Goal: Feedback & Contribution: Leave review/rating

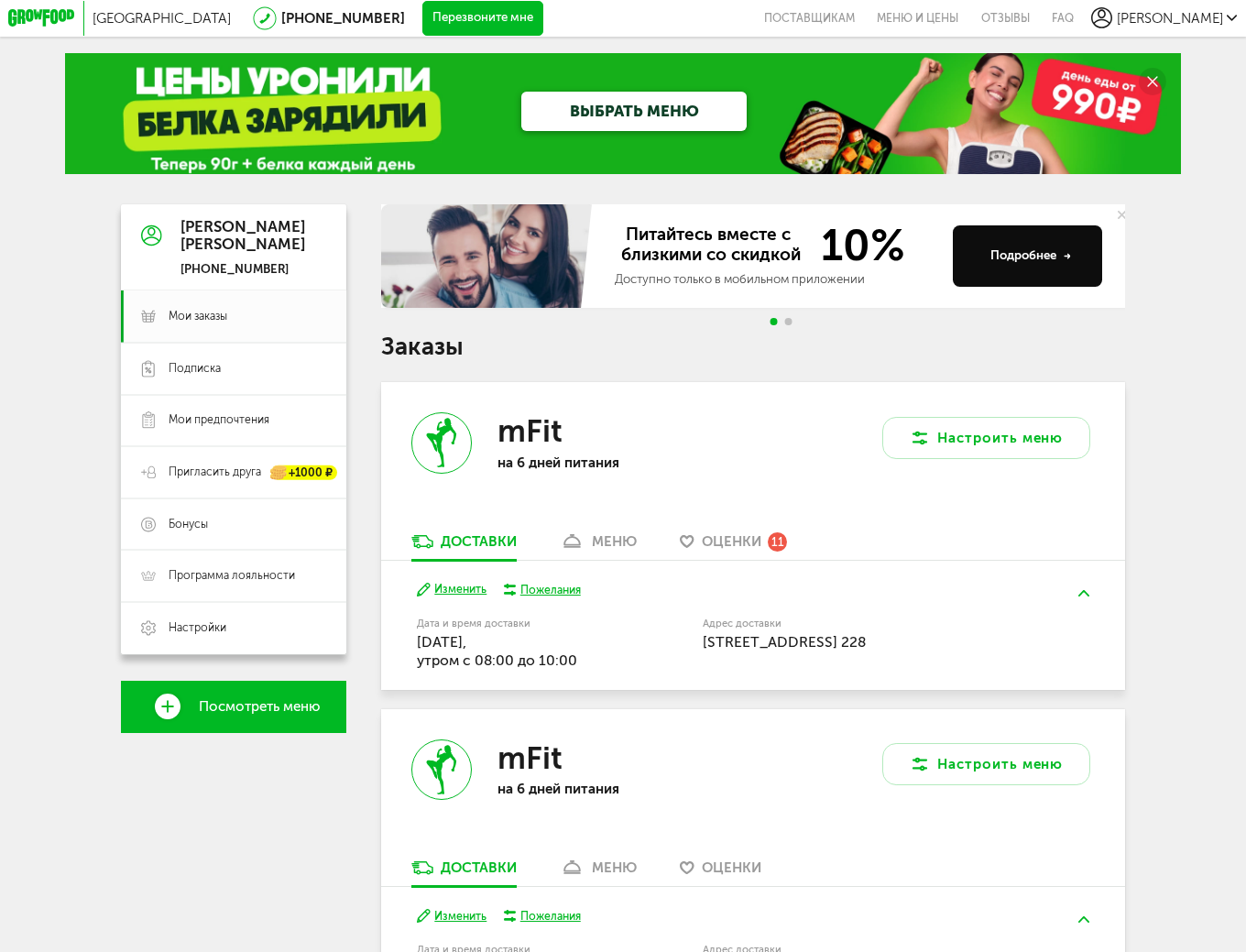
click at [742, 550] on span "Оценки" at bounding box center [732, 541] width 60 height 17
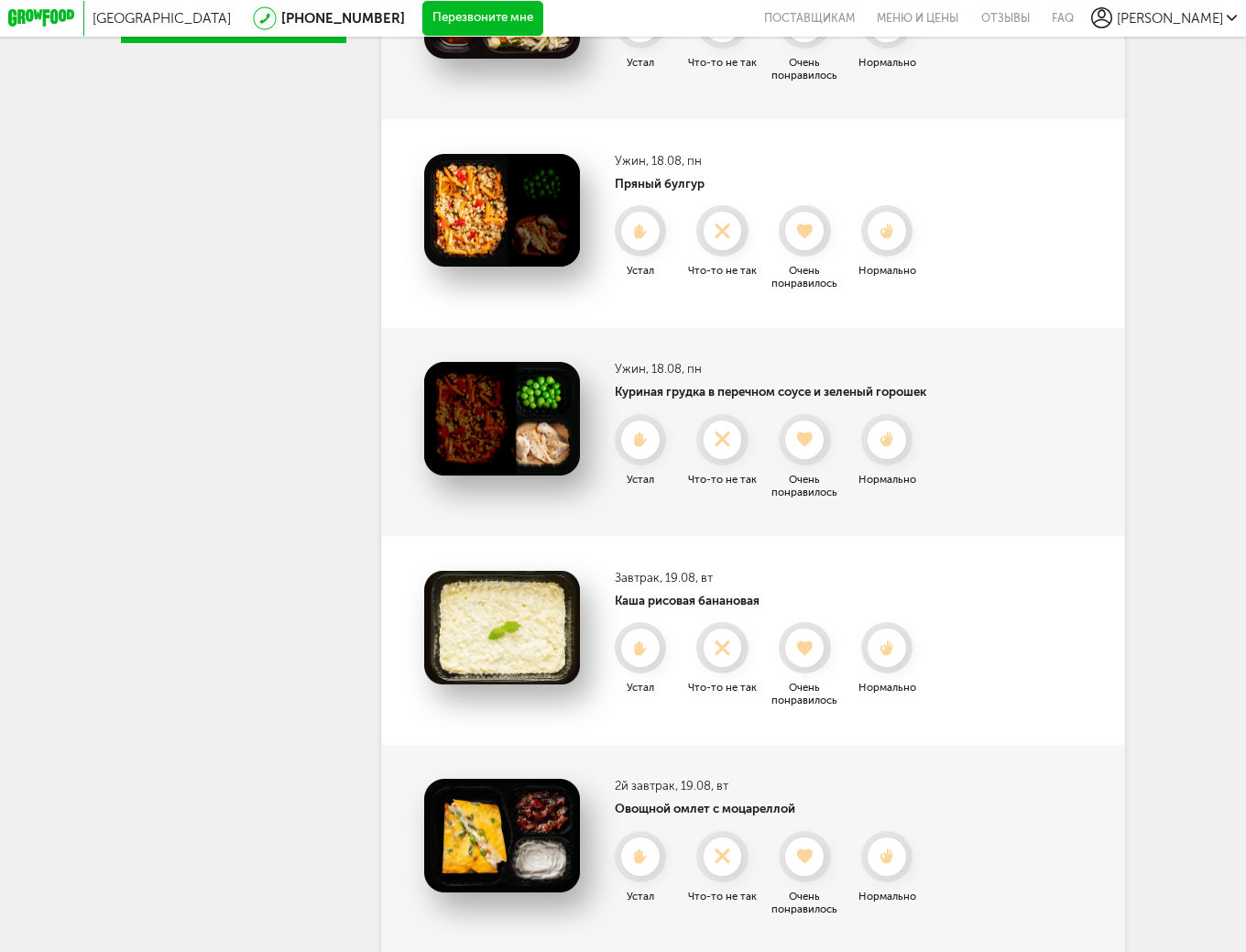
scroll to position [843, 0]
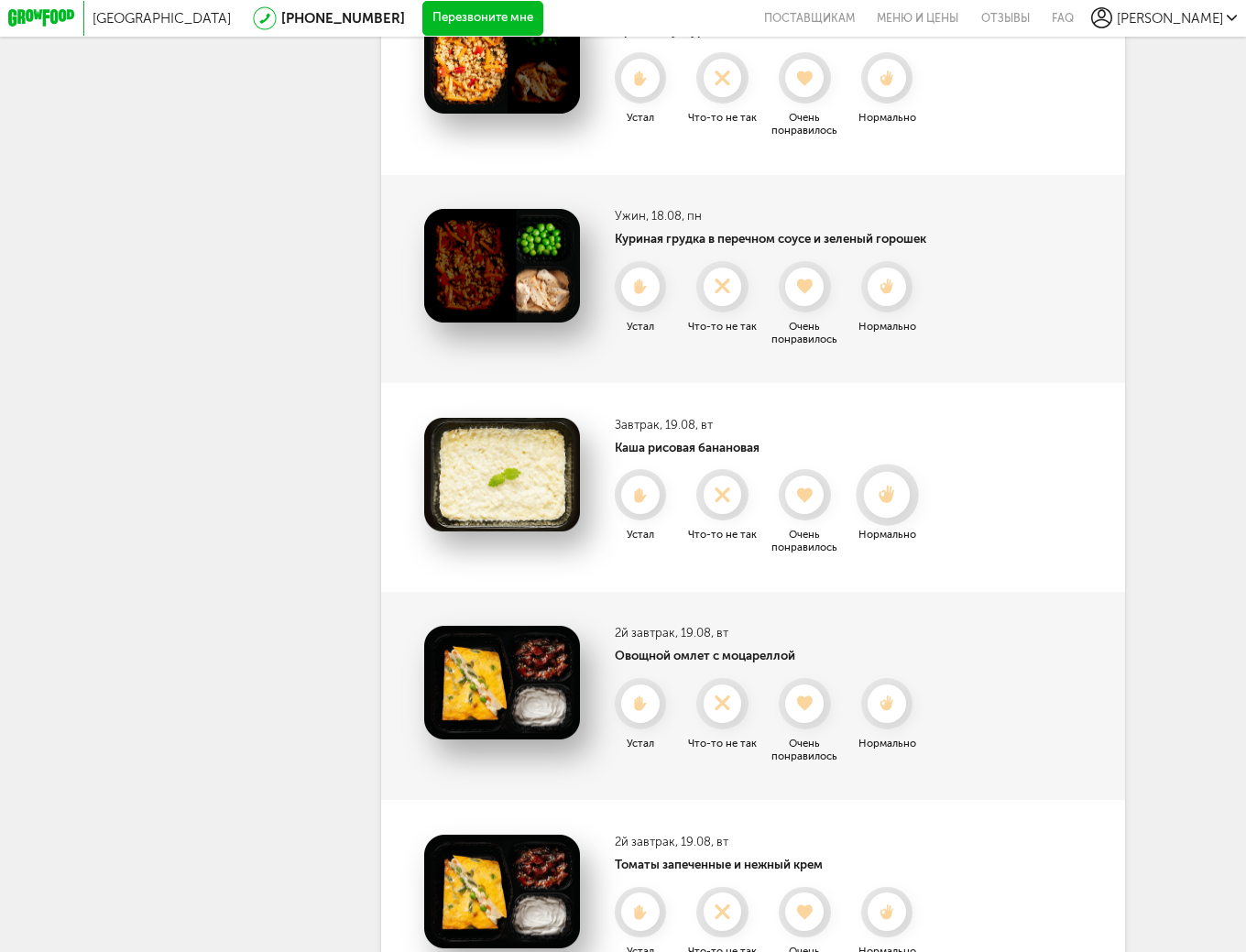
click at [888, 504] on icon at bounding box center [887, 494] width 46 height 18
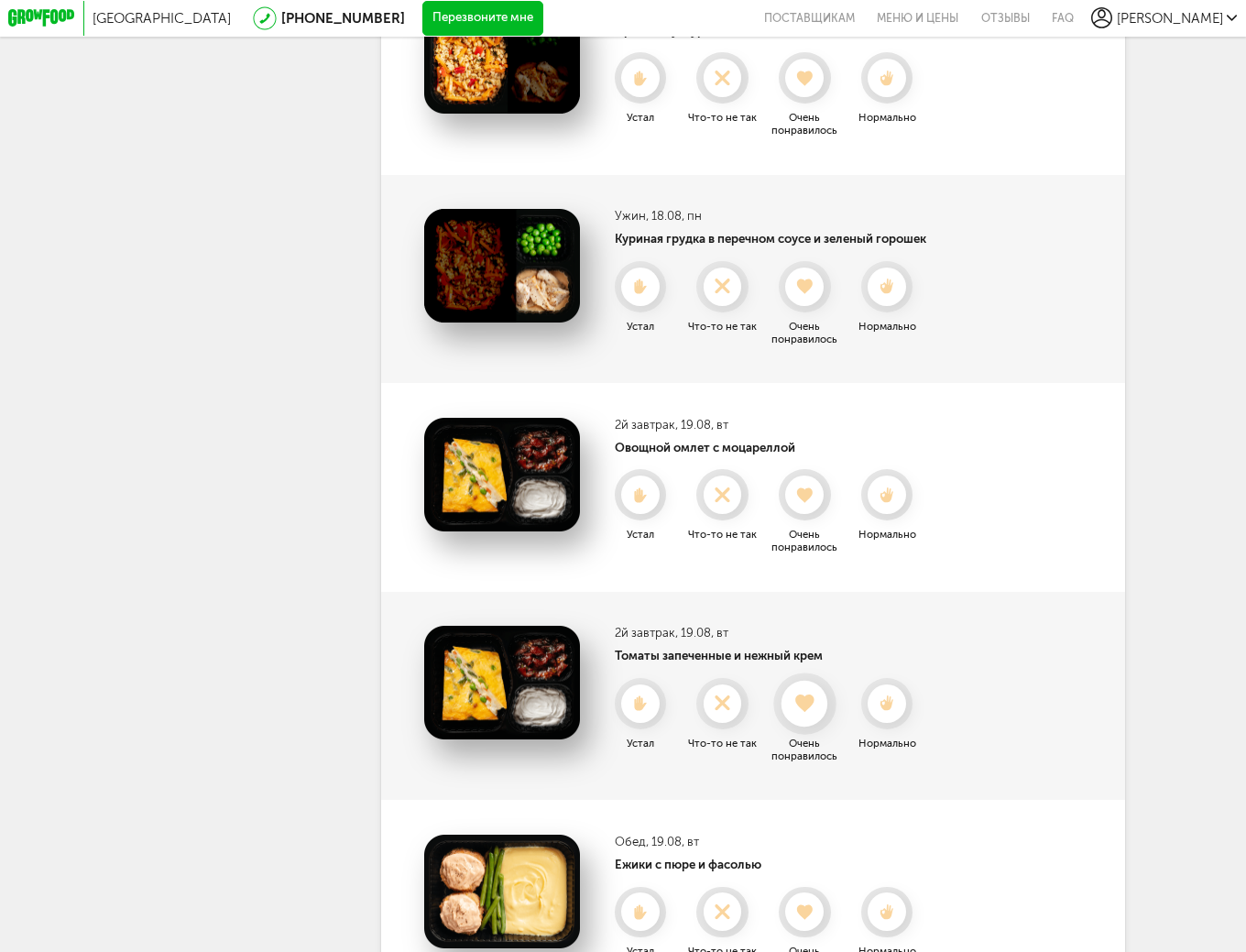
click at [810, 712] on use at bounding box center [805, 704] width 18 height 18
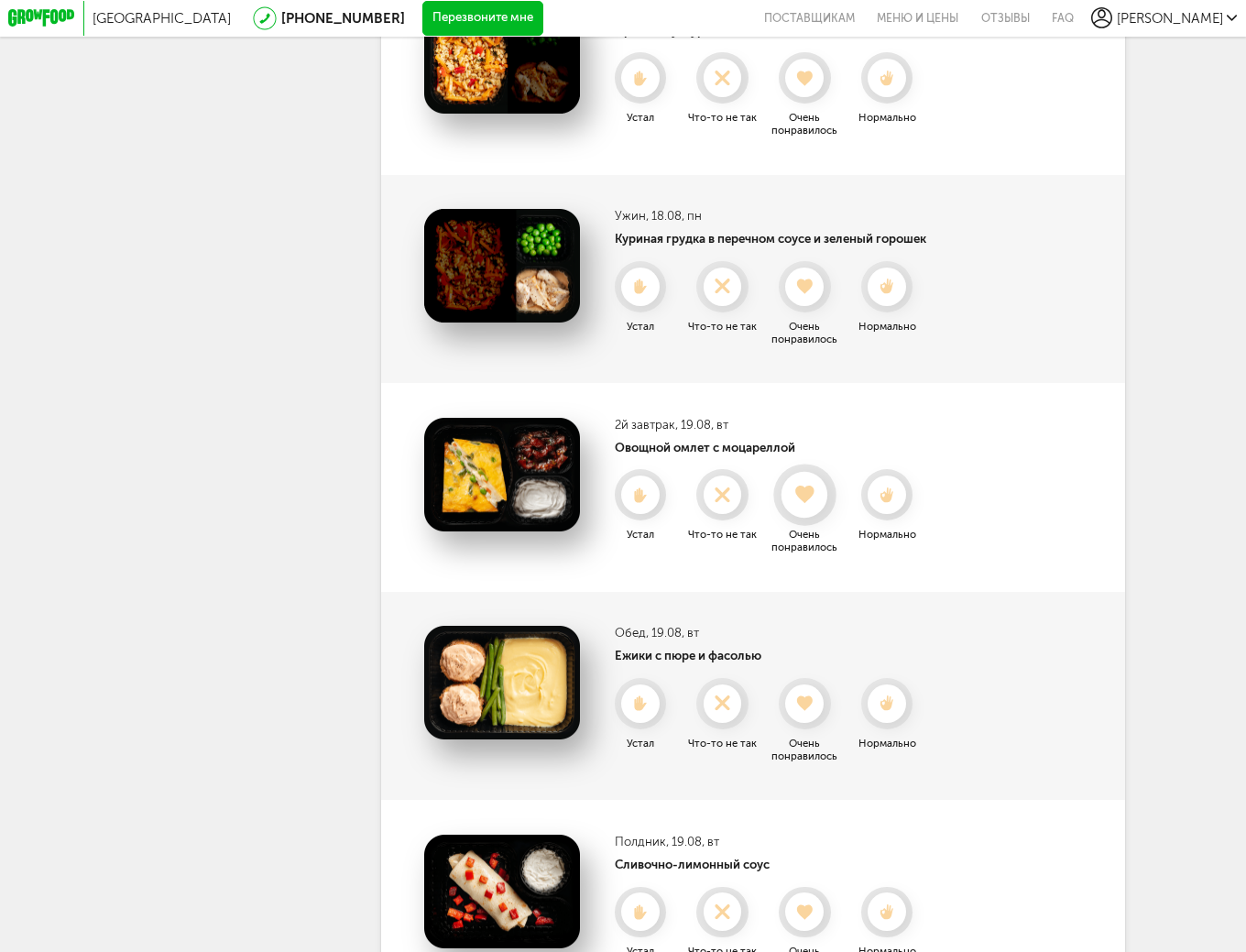
click at [805, 518] on div at bounding box center [804, 494] width 46 height 46
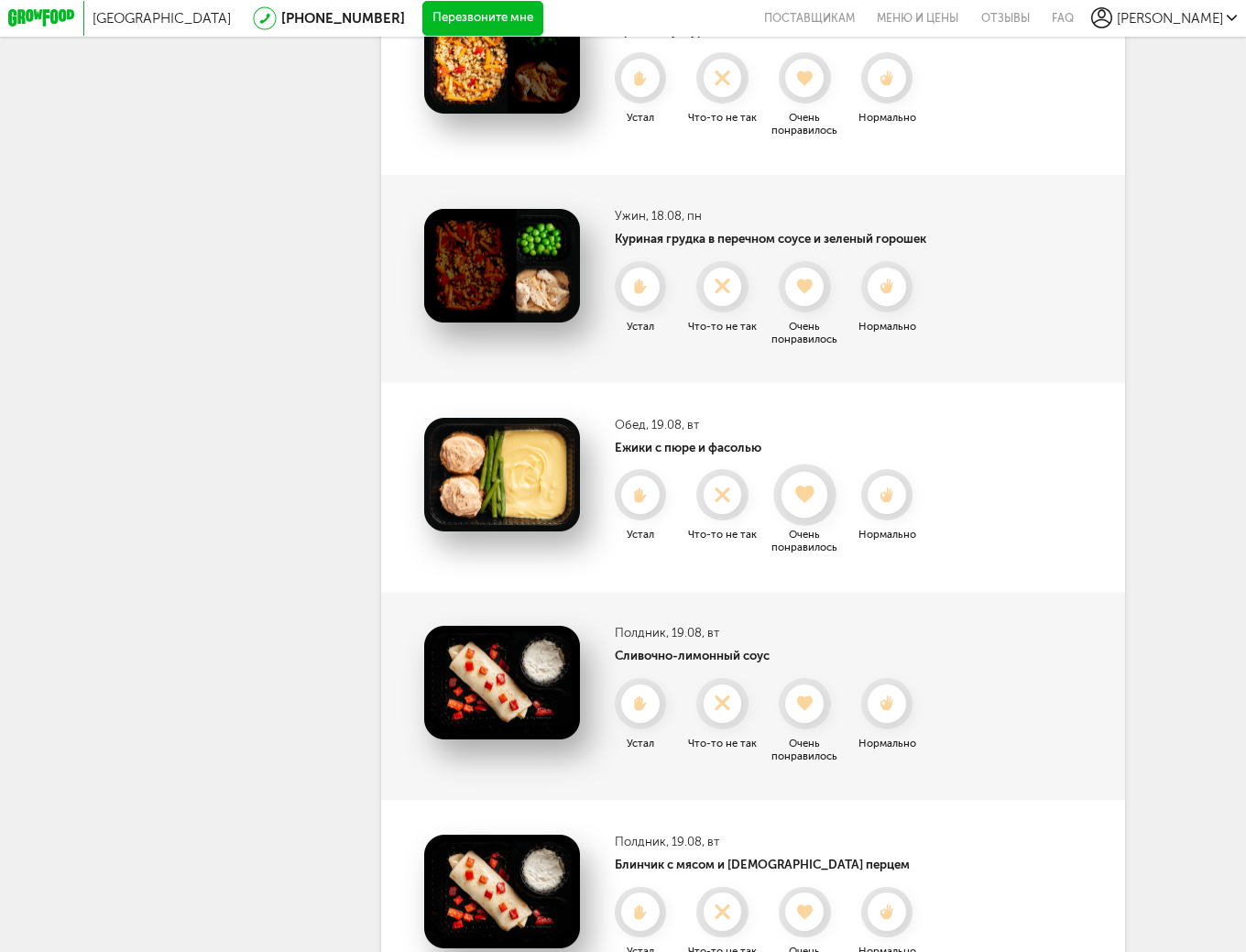
click at [811, 504] on use at bounding box center [805, 495] width 18 height 18
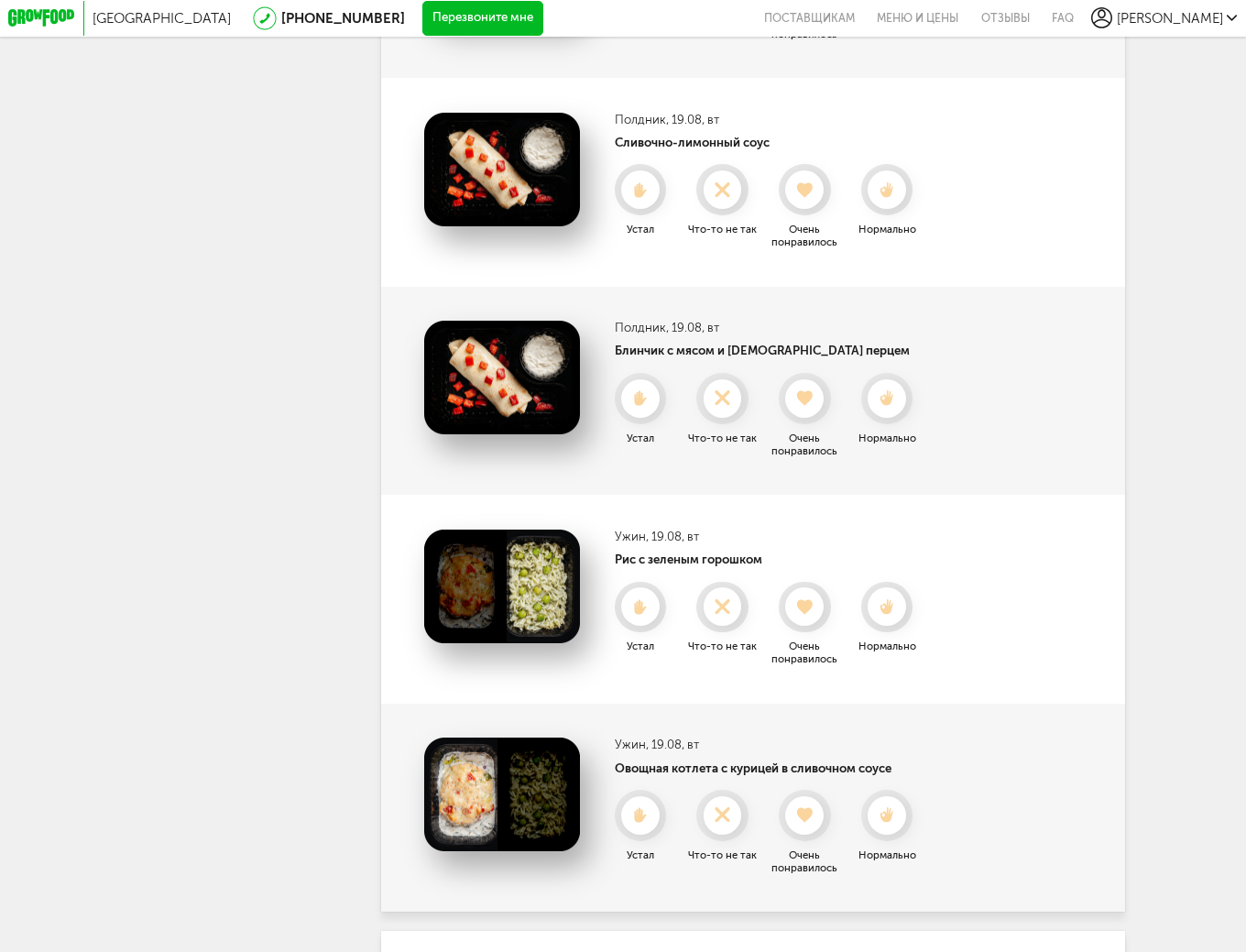
scroll to position [1301, 0]
